Goal: Information Seeking & Learning: Compare options

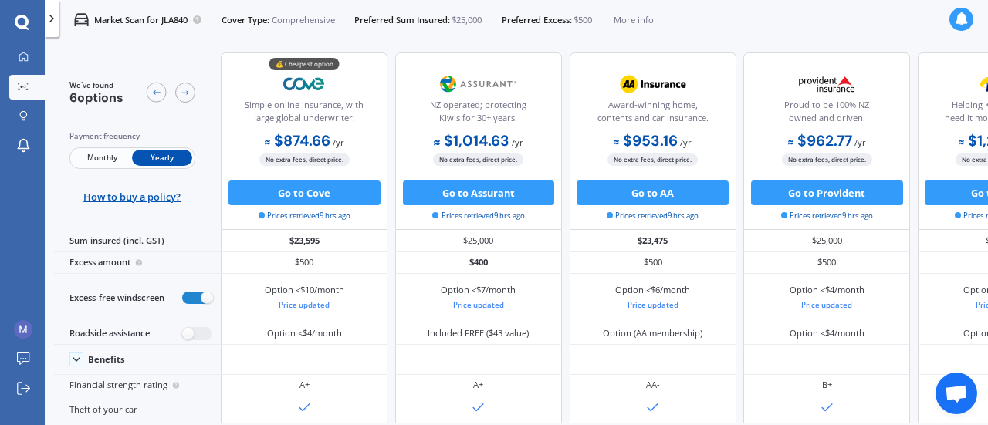
click at [943, 70] on div "Helping Kiwis when they need it most for 150+ years." at bounding box center [1001, 99] width 145 height 61
click at [601, 12] on div "Market Scan for JLA840 Cover Type: Comprehensive Preferred Sum Insured: $25,000…" at bounding box center [356, 19] width 594 height 39
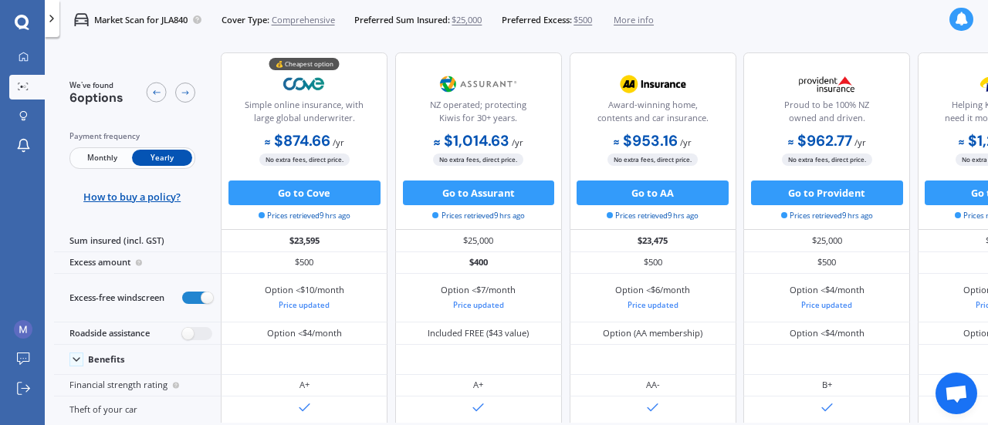
click at [601, 12] on div "Market Scan for JLA840 Cover Type: Comprehensive Preferred Sum Insured: $25,000…" at bounding box center [356, 19] width 594 height 39
